Goal: Task Accomplishment & Management: Complete application form

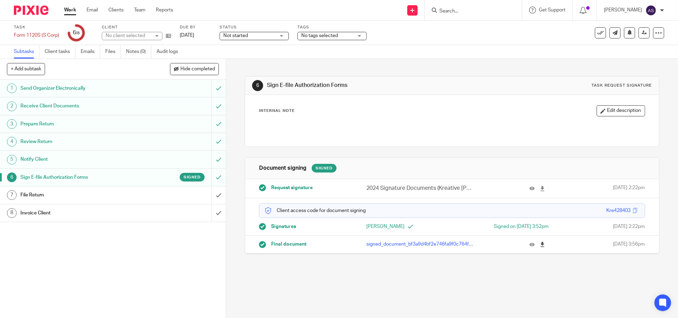
click at [540, 245] on icon at bounding box center [542, 244] width 5 height 5
click at [540, 246] on icon at bounding box center [542, 244] width 5 height 5
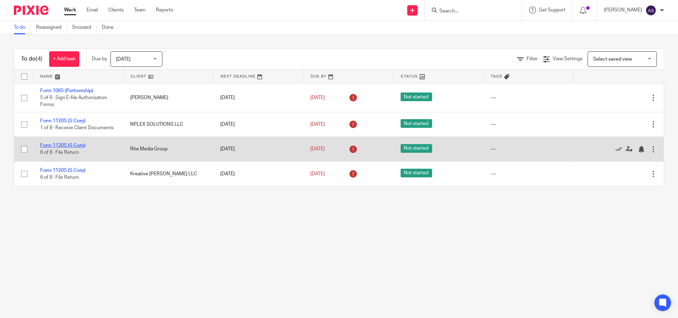
click at [51, 143] on link "Form 1120S (S Corp)" at bounding box center [62, 145] width 45 height 5
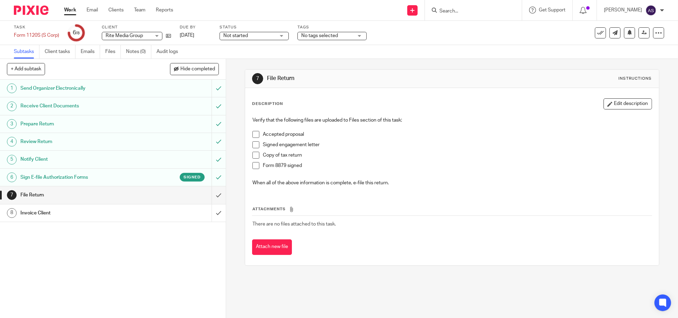
click at [29, 10] on img at bounding box center [31, 10] width 35 height 9
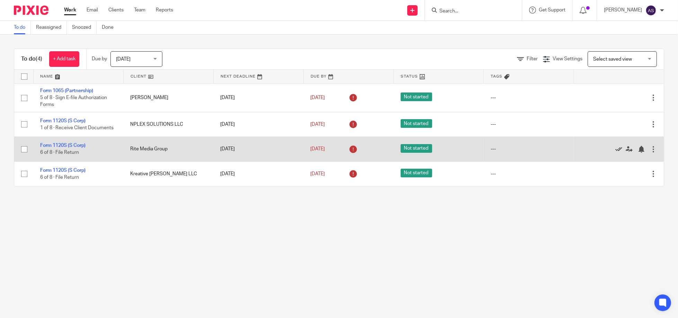
click at [615, 149] on icon at bounding box center [618, 149] width 7 height 7
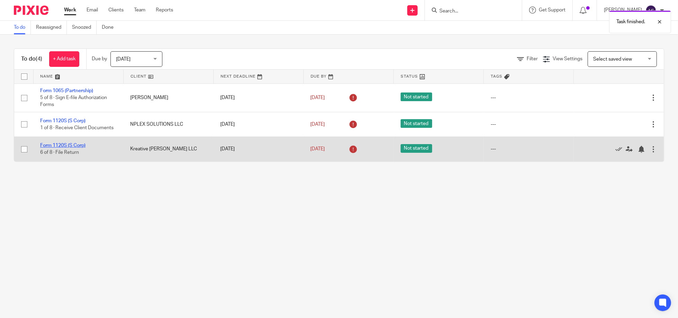
click at [66, 143] on link "Form 1120S (S Corp)" at bounding box center [62, 145] width 45 height 5
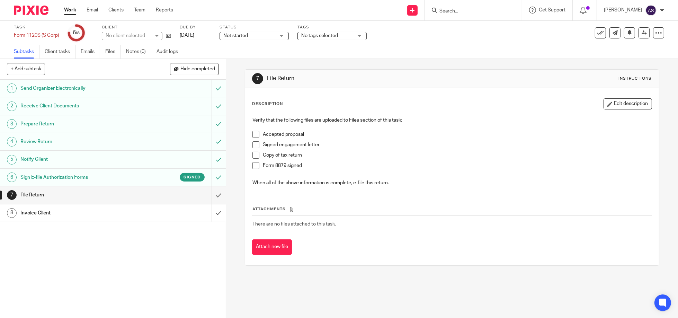
click at [118, 174] on h1 "Sign E-file Authorization Forms" at bounding box center [81, 177] width 123 height 10
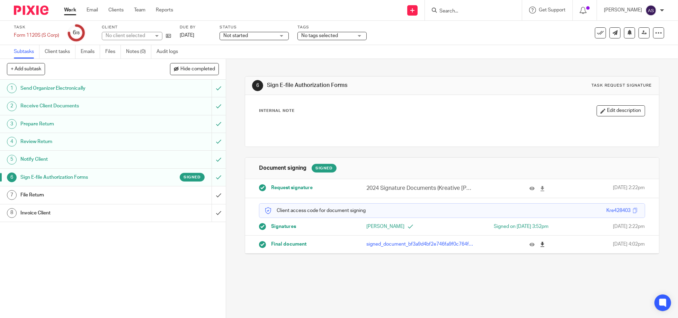
click at [540, 242] on icon at bounding box center [542, 244] width 5 height 5
click at [35, 9] on img at bounding box center [31, 10] width 35 height 9
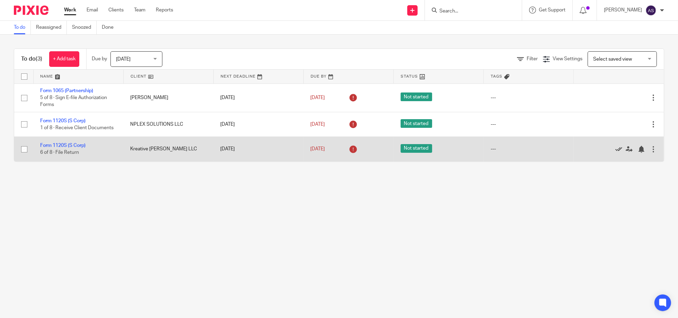
click at [615, 150] on icon at bounding box center [618, 149] width 7 height 7
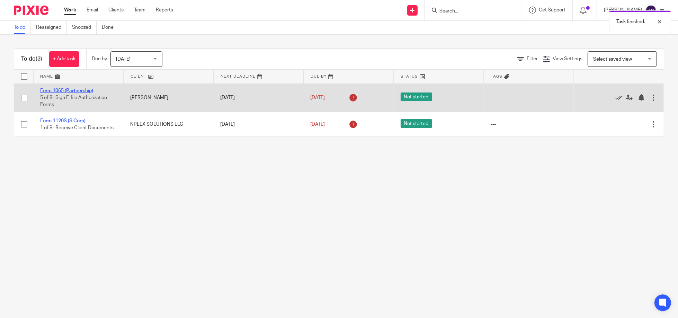
click at [81, 91] on link "Form 1065 (Partnership)" at bounding box center [66, 90] width 53 height 5
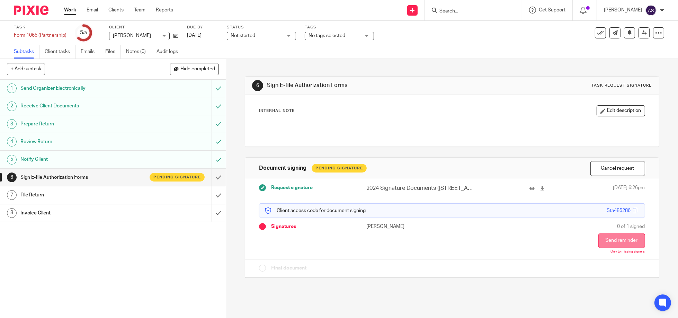
click at [604, 241] on button "Send reminder" at bounding box center [621, 240] width 47 height 15
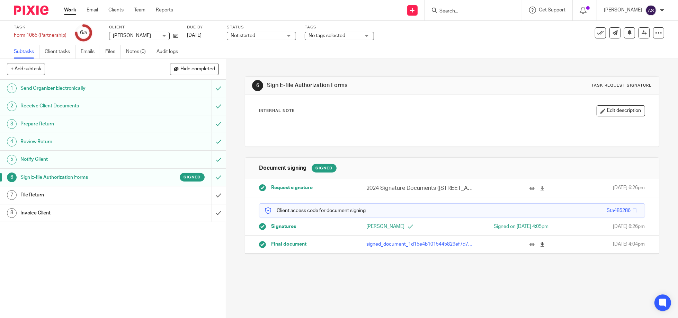
click at [540, 244] on icon at bounding box center [542, 244] width 5 height 5
click at [25, 8] on img at bounding box center [31, 10] width 35 height 9
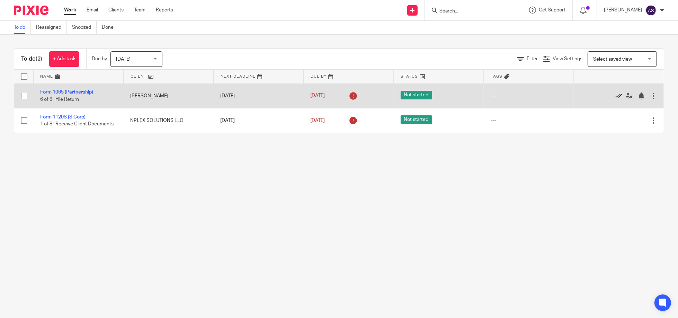
click at [615, 93] on icon at bounding box center [618, 95] width 7 height 7
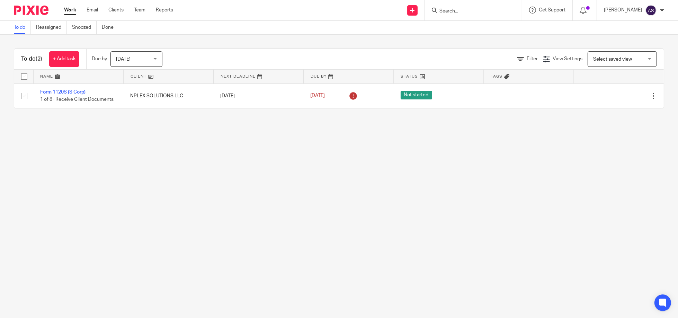
click at [454, 12] on input "Search" at bounding box center [470, 11] width 62 height 6
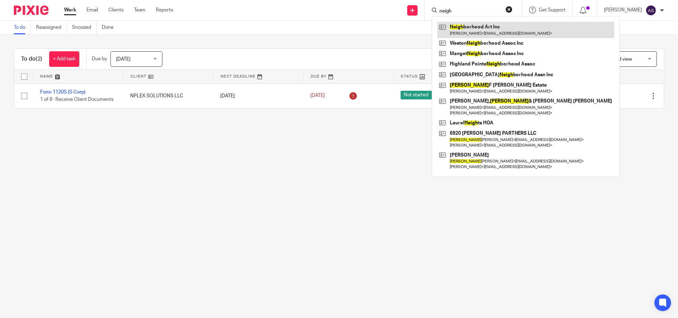
type input "neigh"
click at [459, 28] on link at bounding box center [525, 30] width 177 height 16
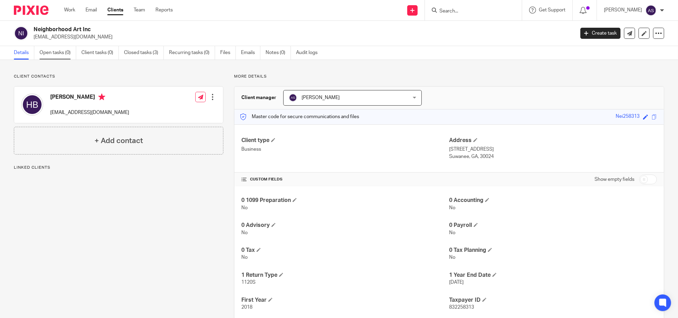
click at [58, 54] on link "Open tasks (0)" at bounding box center [57, 53] width 37 height 14
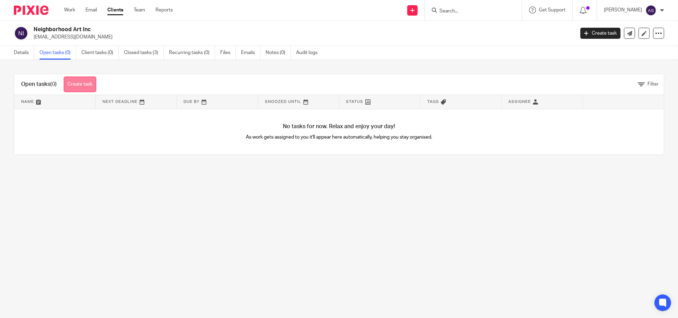
click at [82, 83] on link "Create task" at bounding box center [80, 85] width 33 height 16
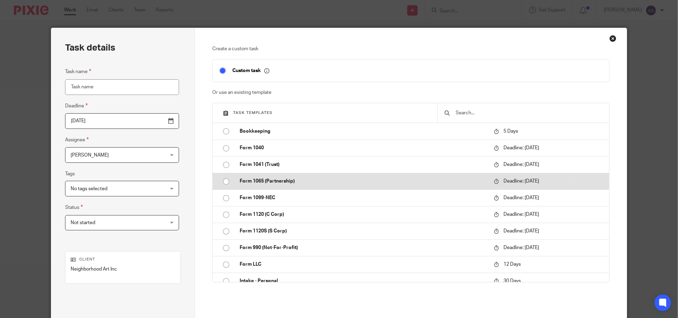
click at [223, 180] on input "radio" at bounding box center [226, 181] width 13 height 13
type input "[DATE]"
type input "Form 1065 (Partnership)"
checkbox input "false"
radio input "false"
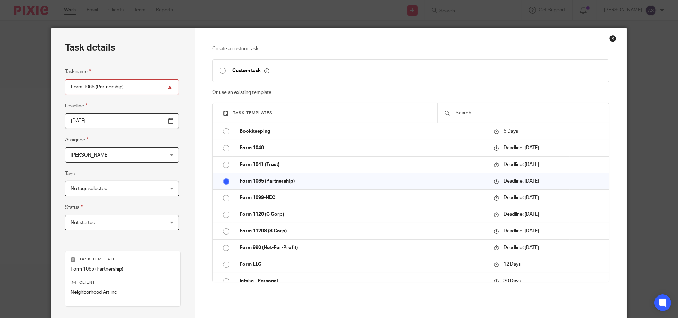
scroll to position [91, 0]
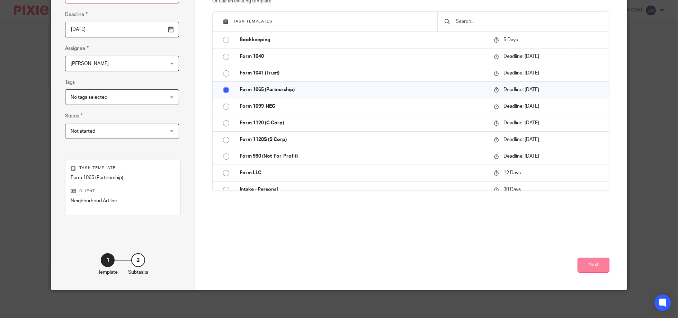
click at [601, 268] on button "Next" at bounding box center [594, 265] width 32 height 15
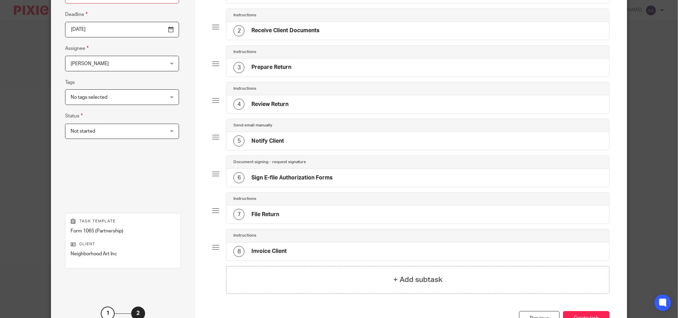
scroll to position [144, 0]
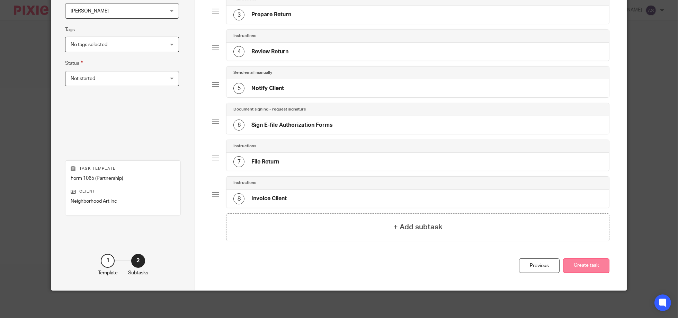
click at [584, 269] on button "Create task" at bounding box center [586, 265] width 46 height 15
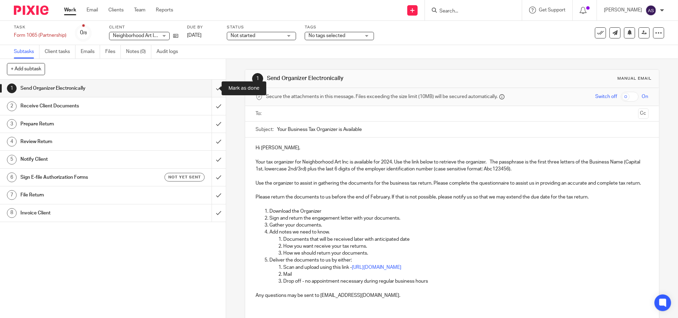
click at [212, 88] on input "submit" at bounding box center [113, 88] width 226 height 17
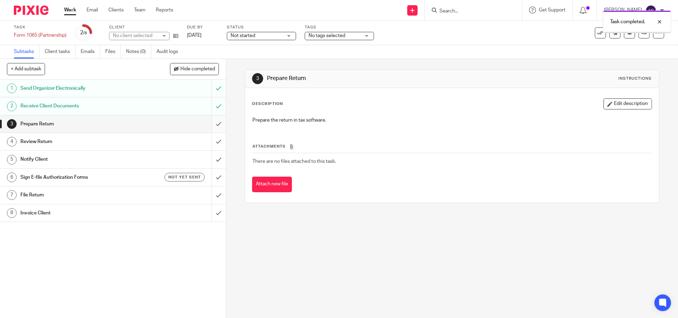
click at [211, 124] on input "submit" at bounding box center [113, 123] width 226 height 17
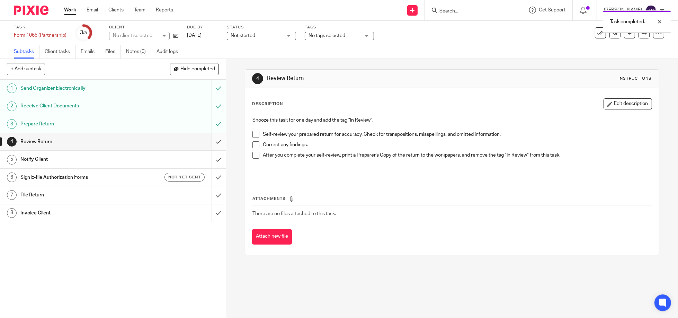
click at [211, 142] on input "submit" at bounding box center [113, 141] width 226 height 17
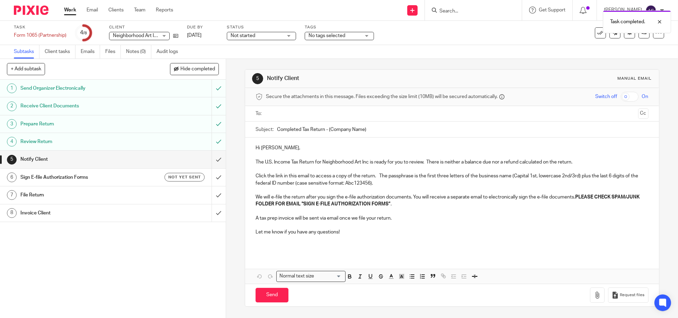
click at [623, 96] on input "checkbox" at bounding box center [630, 97] width 18 height 10
checkbox input "true"
click at [325, 119] on ul at bounding box center [453, 113] width 372 height 11
click at [272, 115] on input "text" at bounding box center [451, 114] width 367 height 8
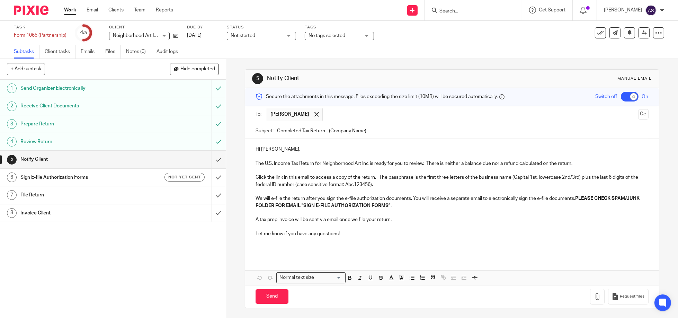
click at [343, 135] on input "Completed Tax Return - (Company Name)" at bounding box center [463, 131] width 372 height 16
click at [341, 131] on input "Completed Tax Return - (Company Name)" at bounding box center [463, 131] width 372 height 16
type input "Completed Tax Return - (Neighborhood Art)"
click at [594, 295] on icon "button" at bounding box center [597, 296] width 7 height 7
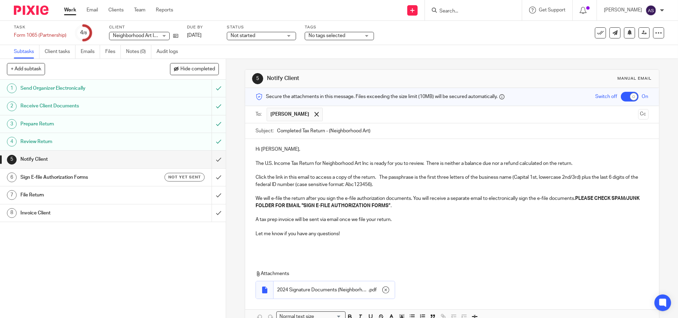
scroll to position [40, 0]
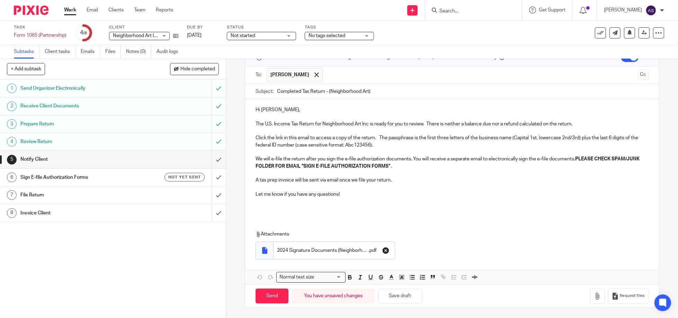
click at [383, 250] on icon "button" at bounding box center [385, 250] width 7 height 7
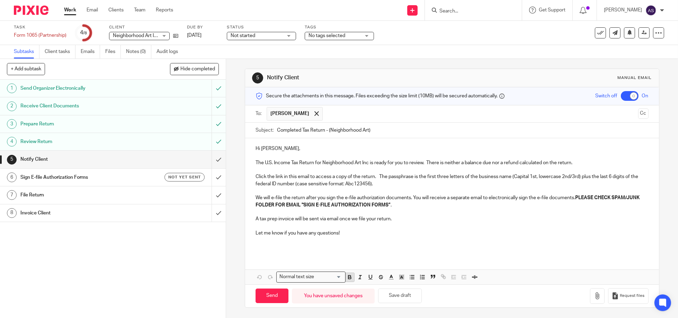
scroll to position [1, 0]
click at [594, 294] on icon "button" at bounding box center [597, 295] width 7 height 7
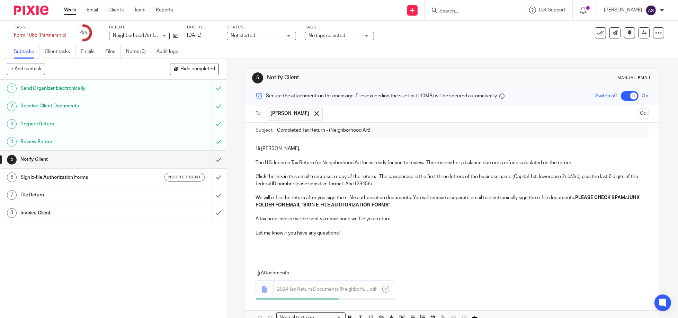
scroll to position [40, 0]
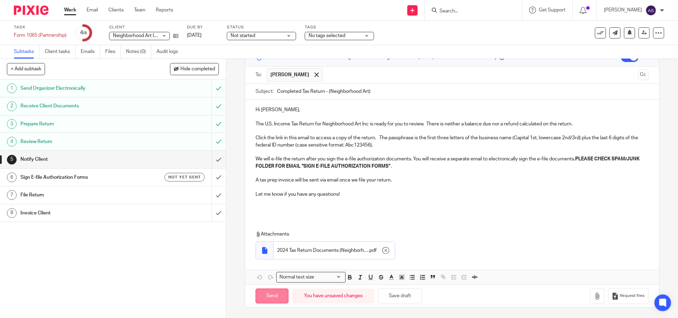
click at [265, 296] on input "Send" at bounding box center [272, 295] width 33 height 15
checkbox input "false"
type input "Sent"
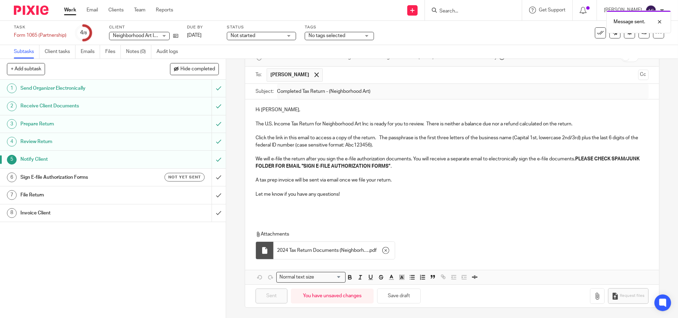
click at [45, 174] on h1 "Sign E-file Authorization Forms" at bounding box center [81, 177] width 123 height 10
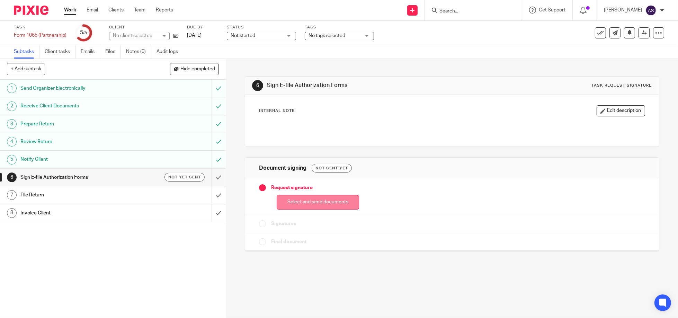
click at [310, 202] on button "Select and send documents" at bounding box center [318, 202] width 82 height 15
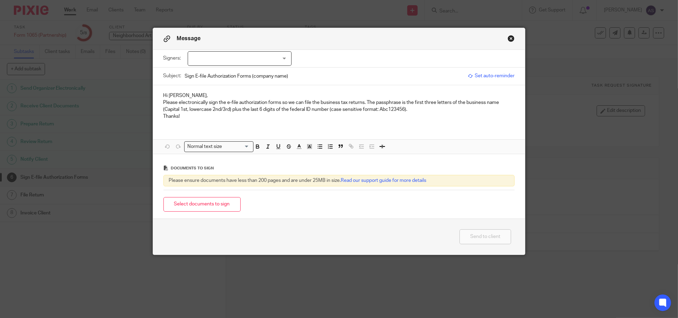
click at [234, 56] on div at bounding box center [240, 58] width 104 height 15
click at [193, 73] on input "checkbox" at bounding box center [192, 72] width 13 height 13
checkbox input "true"
click at [246, 115] on p "Thanks!" at bounding box center [338, 116] width 351 height 7
click at [262, 76] on input "Sign E-file Authorization Forms (company name)" at bounding box center [325, 76] width 280 height 16
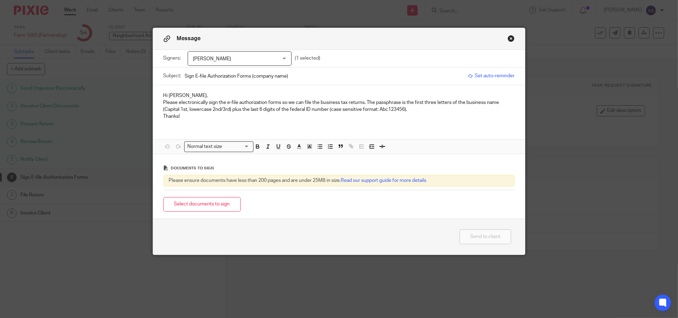
click at [262, 77] on input "Sign E-file Authorization Forms (company name)" at bounding box center [325, 76] width 280 height 16
type input "Sign E-file Authorization Forms (Neighborhood Art)"
click at [203, 202] on button "Select documents to sign" at bounding box center [201, 204] width 77 height 15
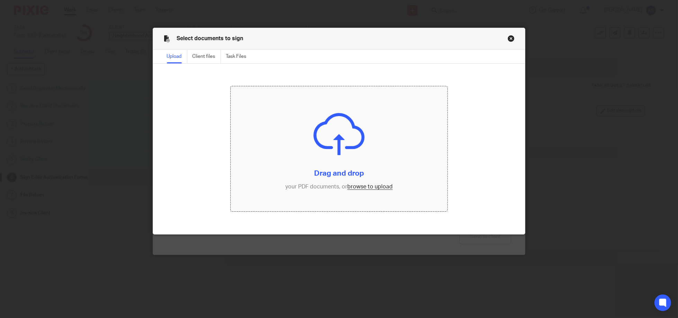
click at [350, 159] on input "file" at bounding box center [339, 148] width 216 height 125
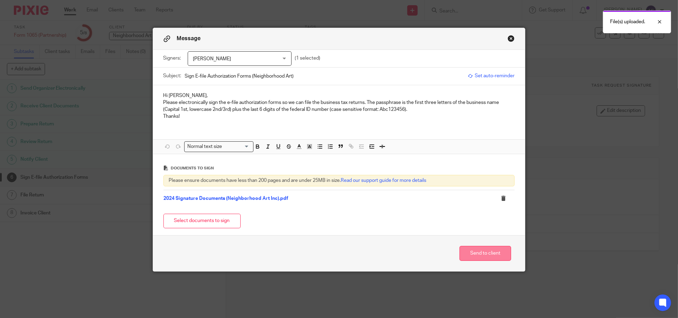
click at [487, 251] on button "Send to client" at bounding box center [485, 253] width 52 height 15
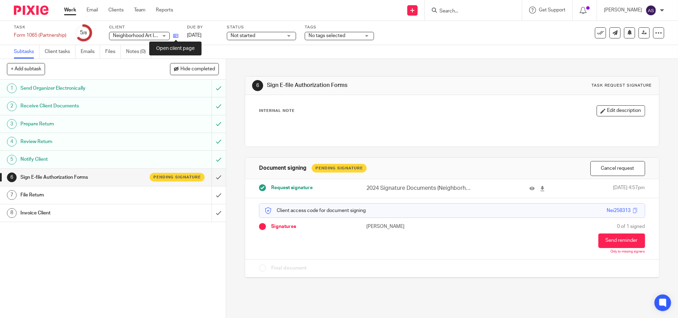
click at [177, 35] on icon at bounding box center [175, 35] width 5 height 5
